Goal: Navigation & Orientation: Find specific page/section

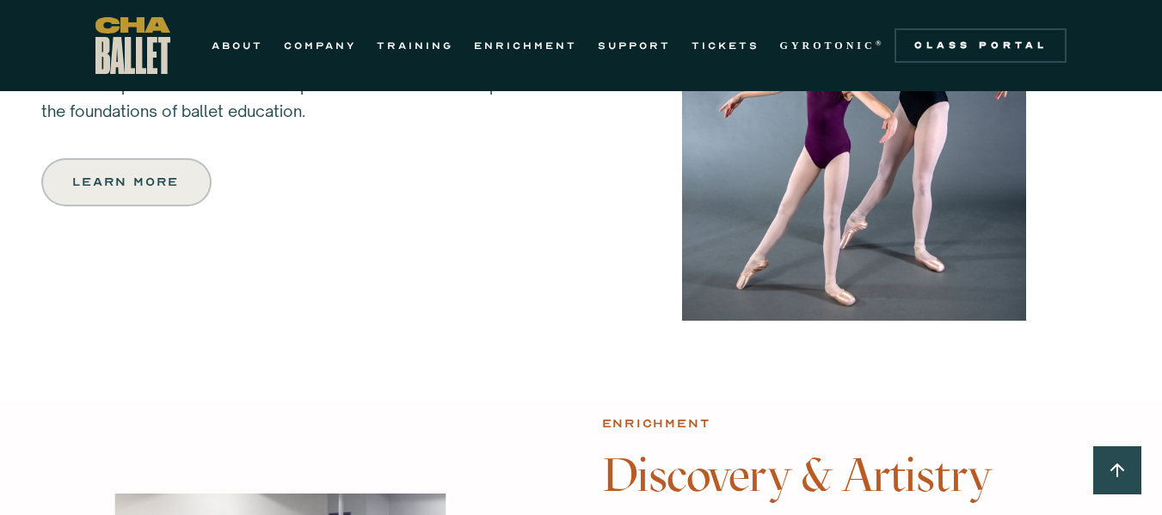
scroll to position [1071, 0]
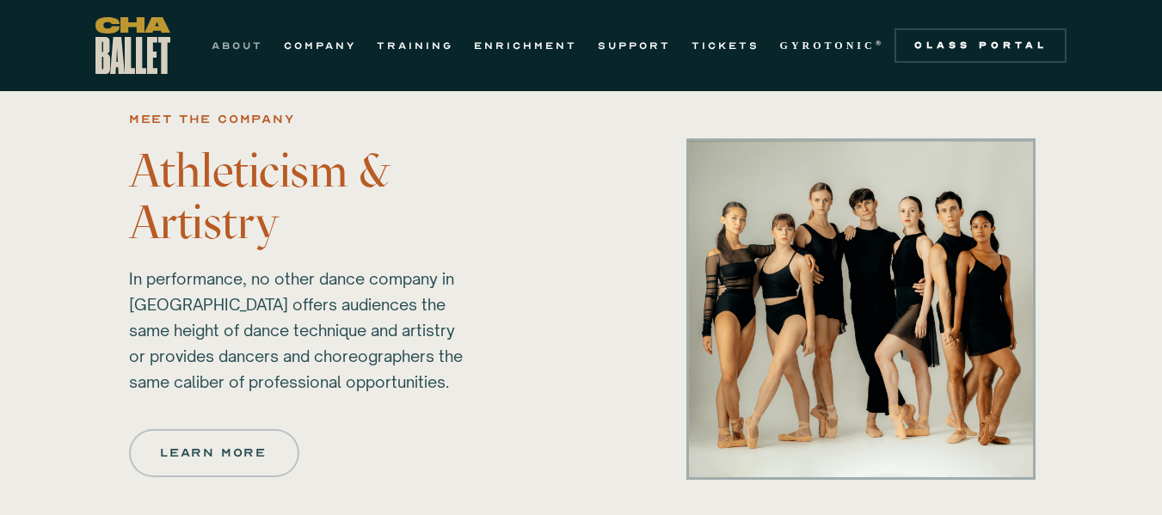
click at [217, 46] on link "ABOUT" at bounding box center [238, 45] width 52 height 21
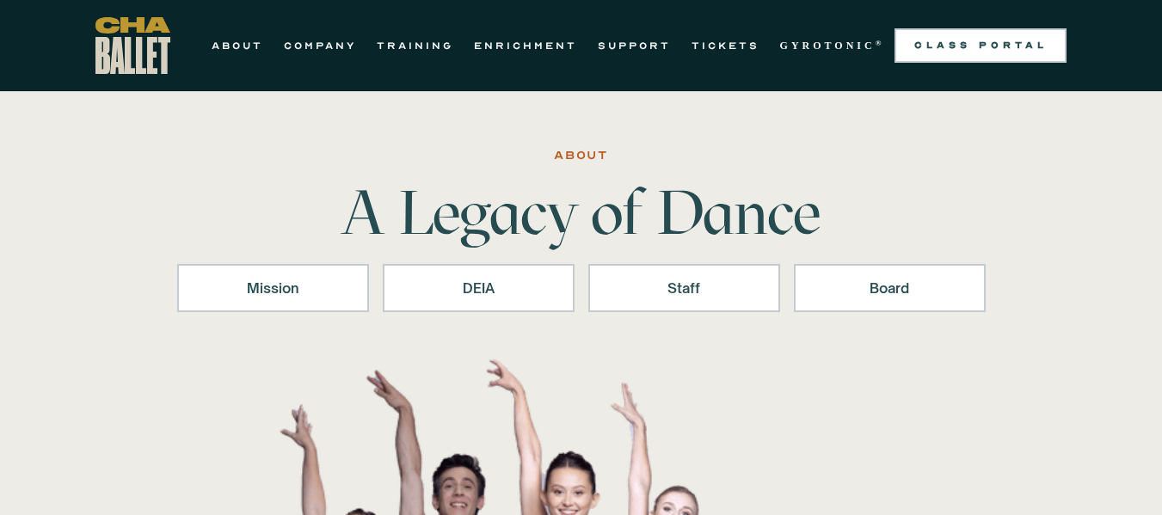
click at [949, 47] on div "Class Portal" at bounding box center [980, 46] width 151 height 14
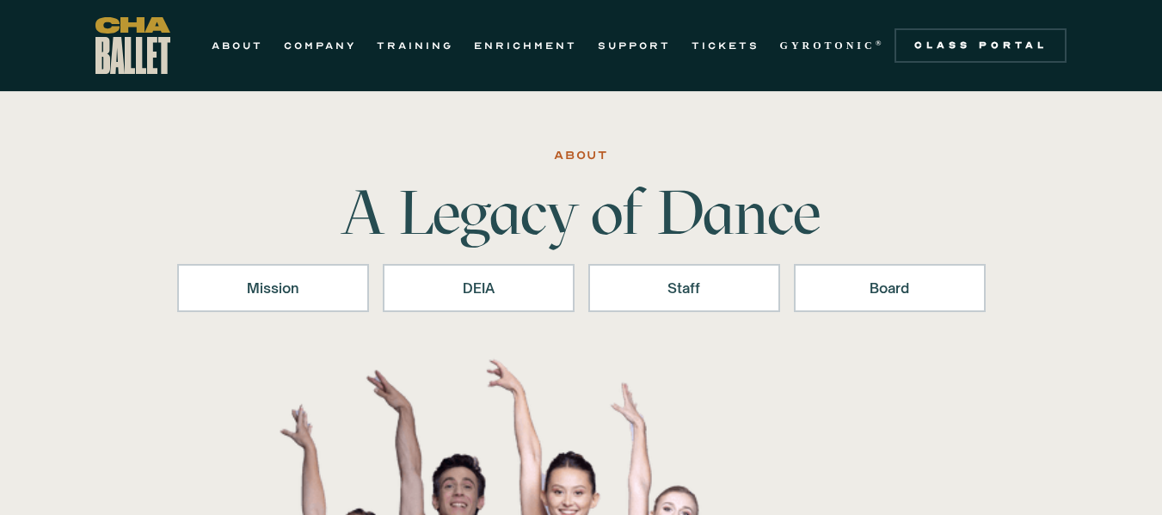
click at [125, 41] on img "home" at bounding box center [132, 45] width 75 height 57
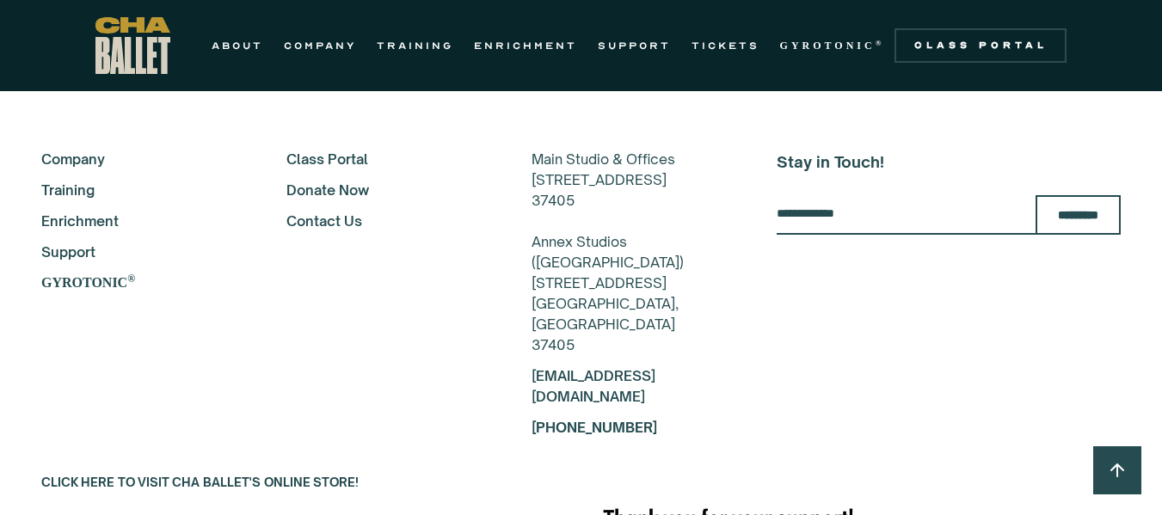
scroll to position [3150, 0]
